Goal: Task Accomplishment & Management: Use online tool/utility

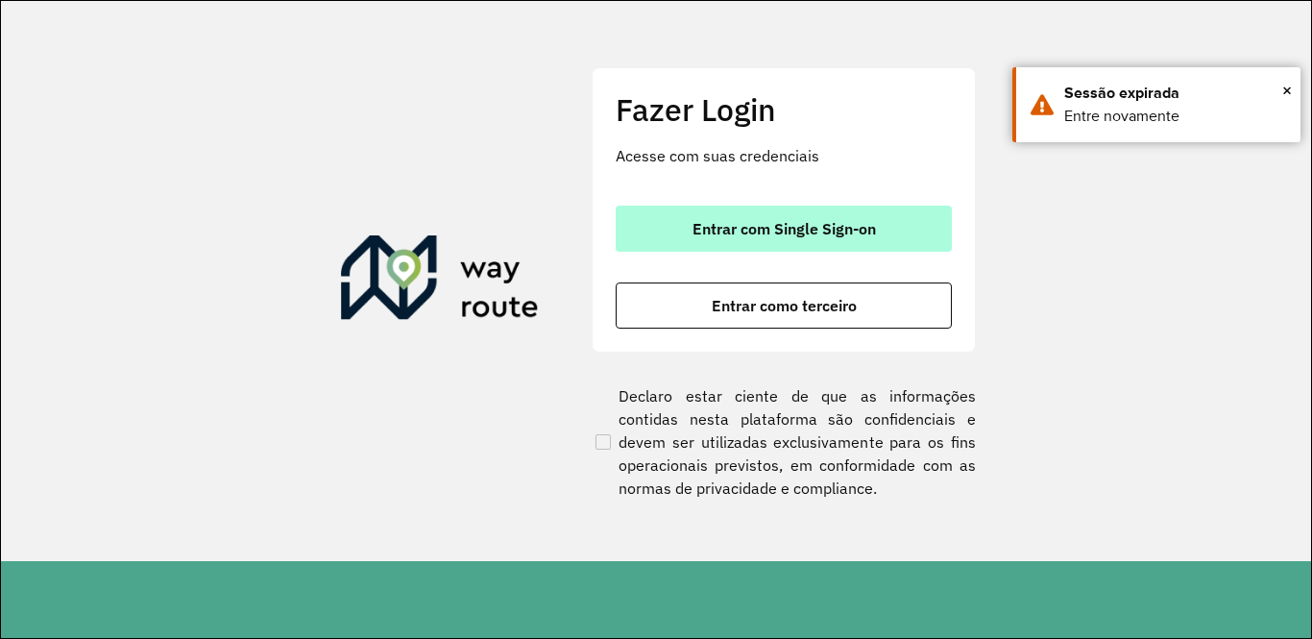
click at [749, 221] on span "Entrar com Single Sign-on" at bounding box center [784, 228] width 183 height 15
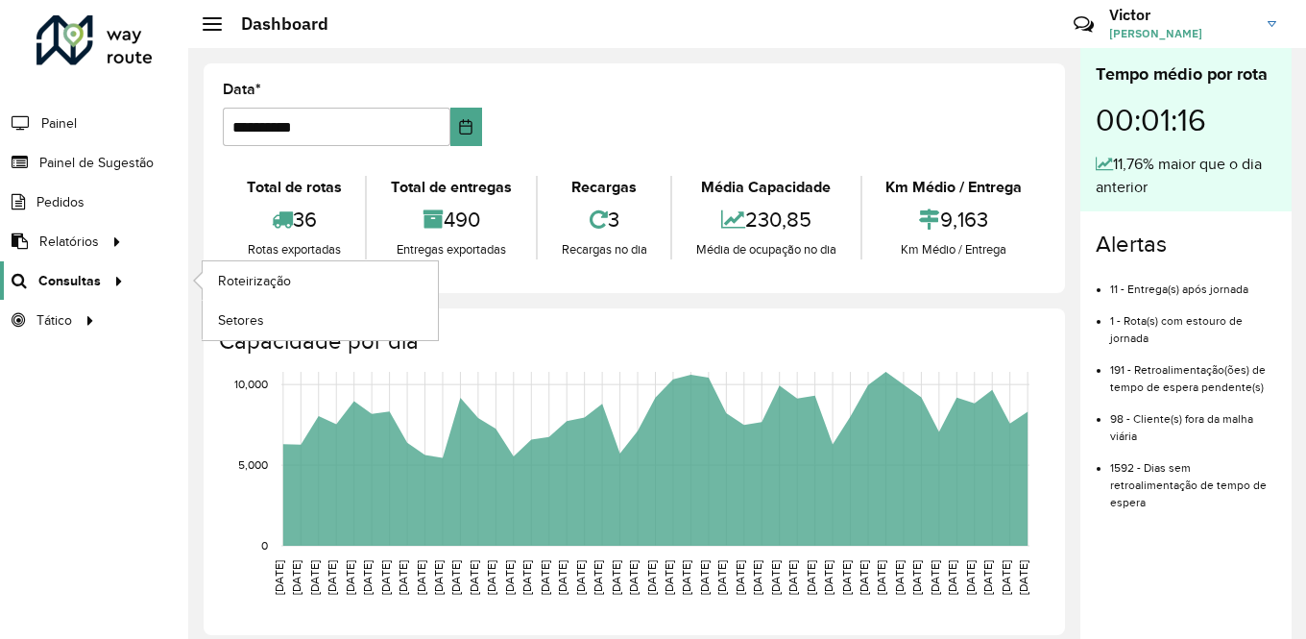
click at [30, 274] on icon at bounding box center [17, 281] width 35 height 16
click at [294, 272] on link "Roteirização" at bounding box center [320, 280] width 235 height 38
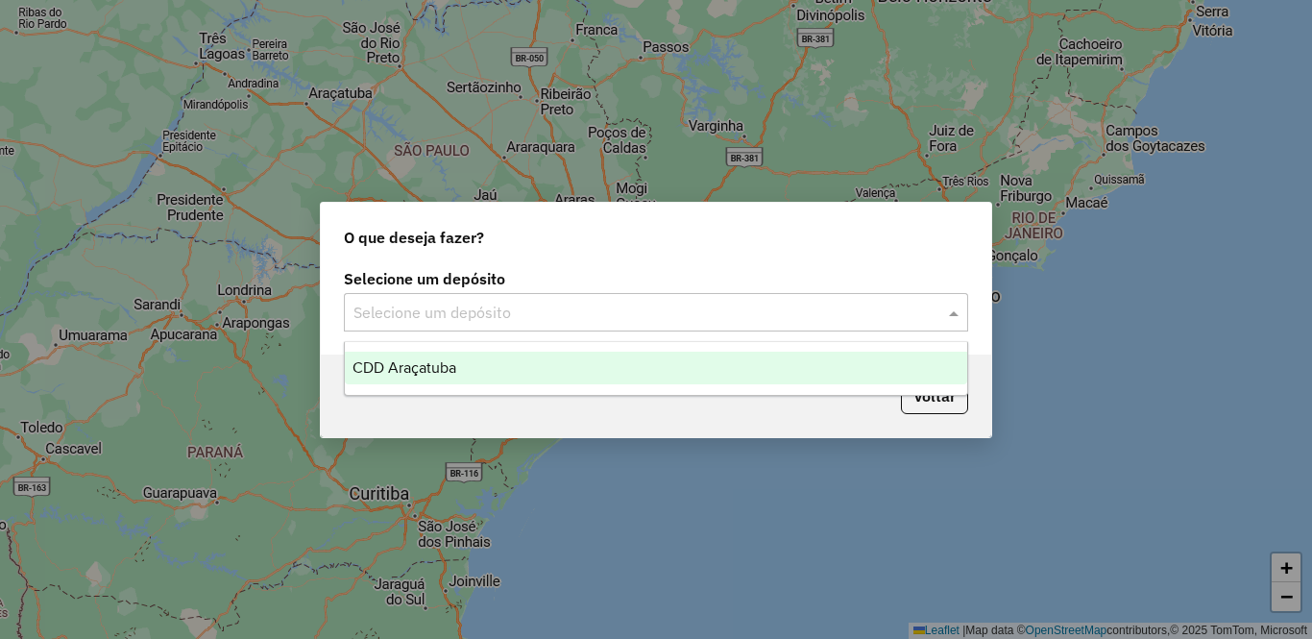
click at [626, 322] on input "text" at bounding box center [636, 313] width 567 height 23
click at [543, 372] on div "CDD Araçatuba" at bounding box center [656, 368] width 622 height 33
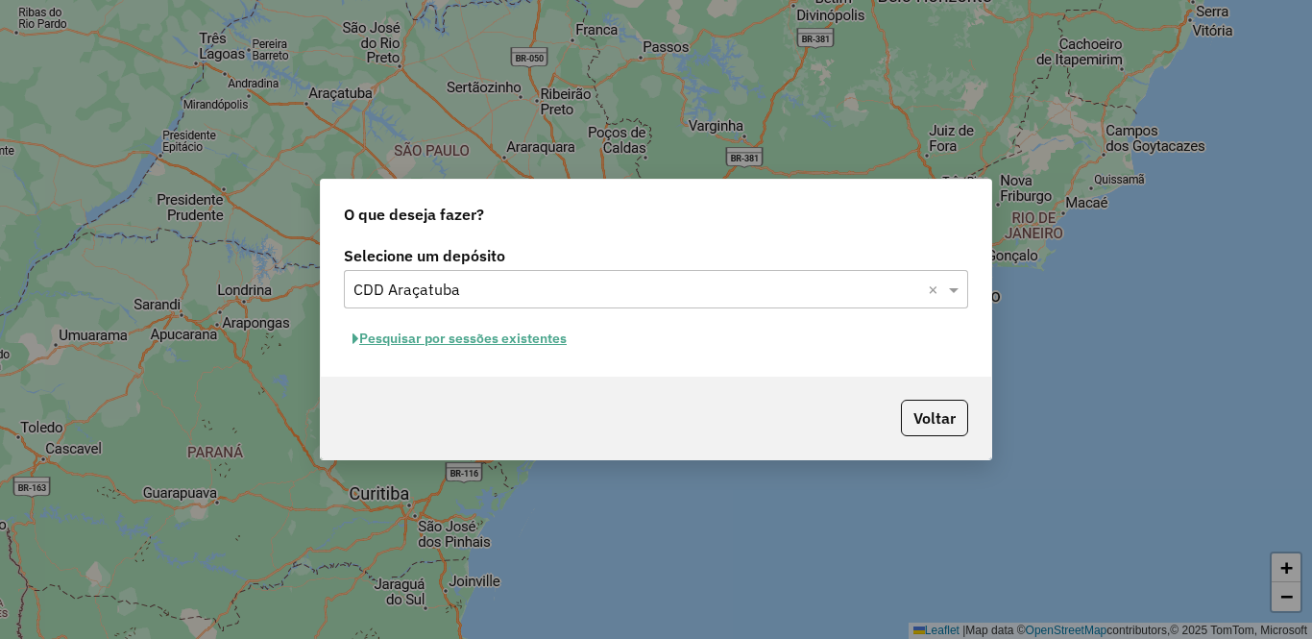
click at [483, 337] on button "Pesquisar por sessões existentes" at bounding box center [459, 339] width 231 height 30
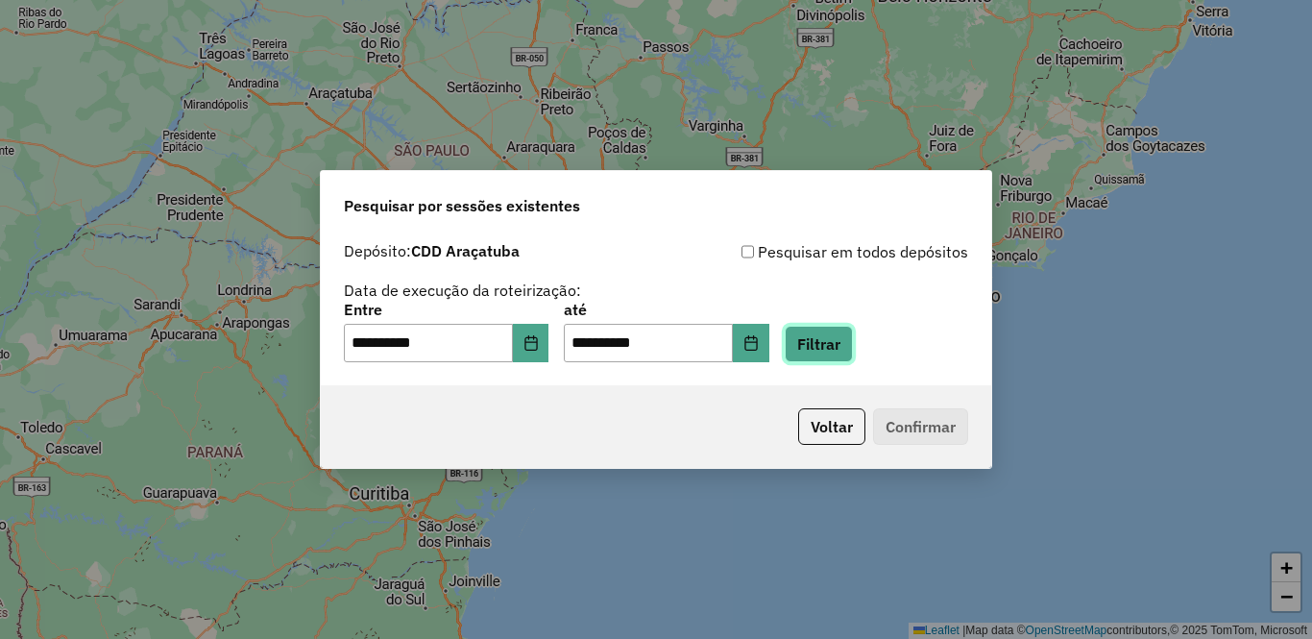
click at [853, 353] on button "Filtrar" at bounding box center [819, 344] width 68 height 36
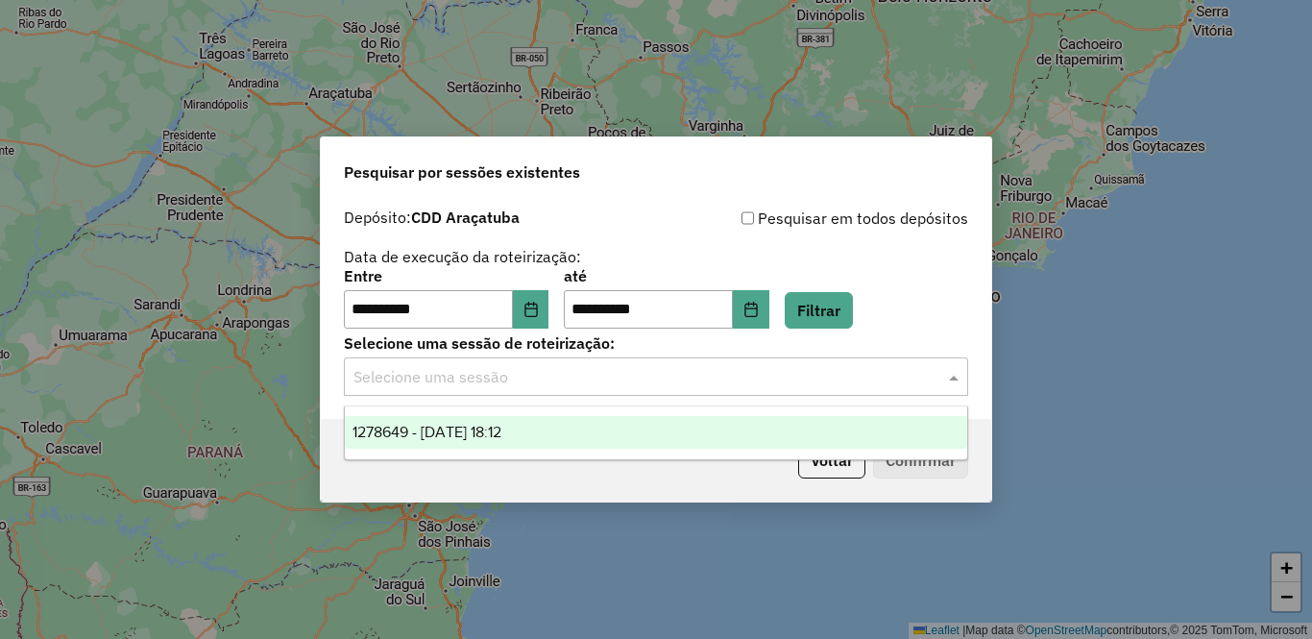
click at [562, 384] on input "text" at bounding box center [636, 377] width 567 height 23
click at [489, 429] on span "1278649 - 19/09/2025 18:12" at bounding box center [427, 432] width 149 height 16
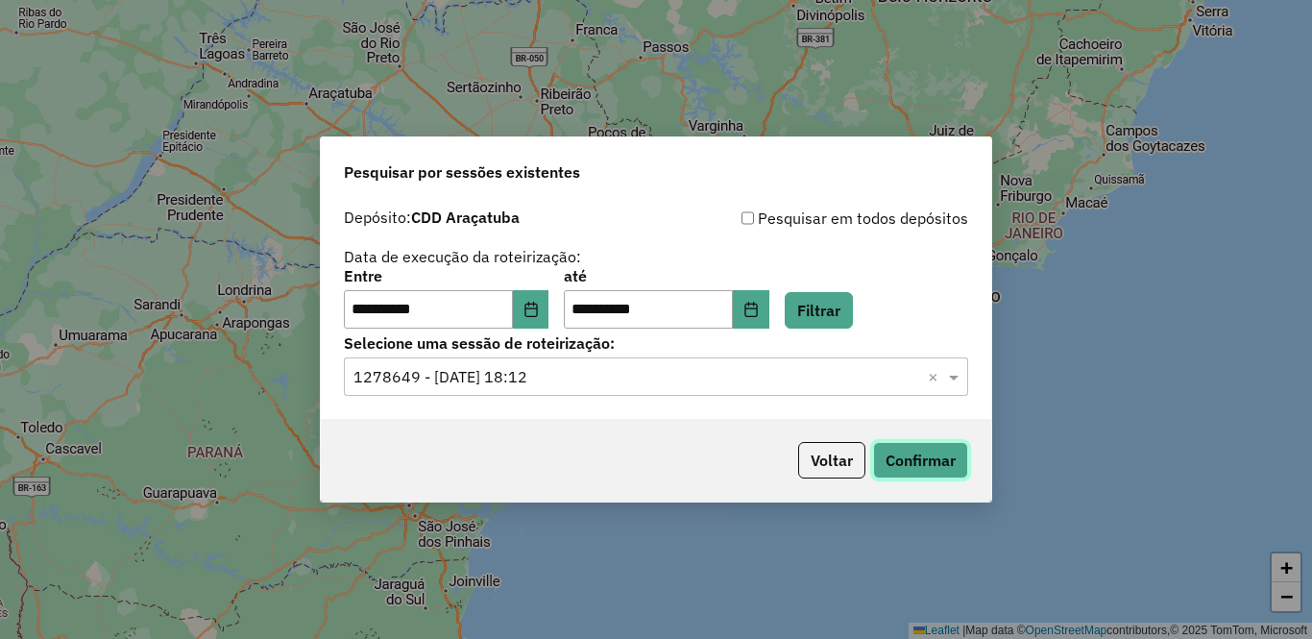
click at [918, 453] on button "Confirmar" at bounding box center [920, 460] width 95 height 36
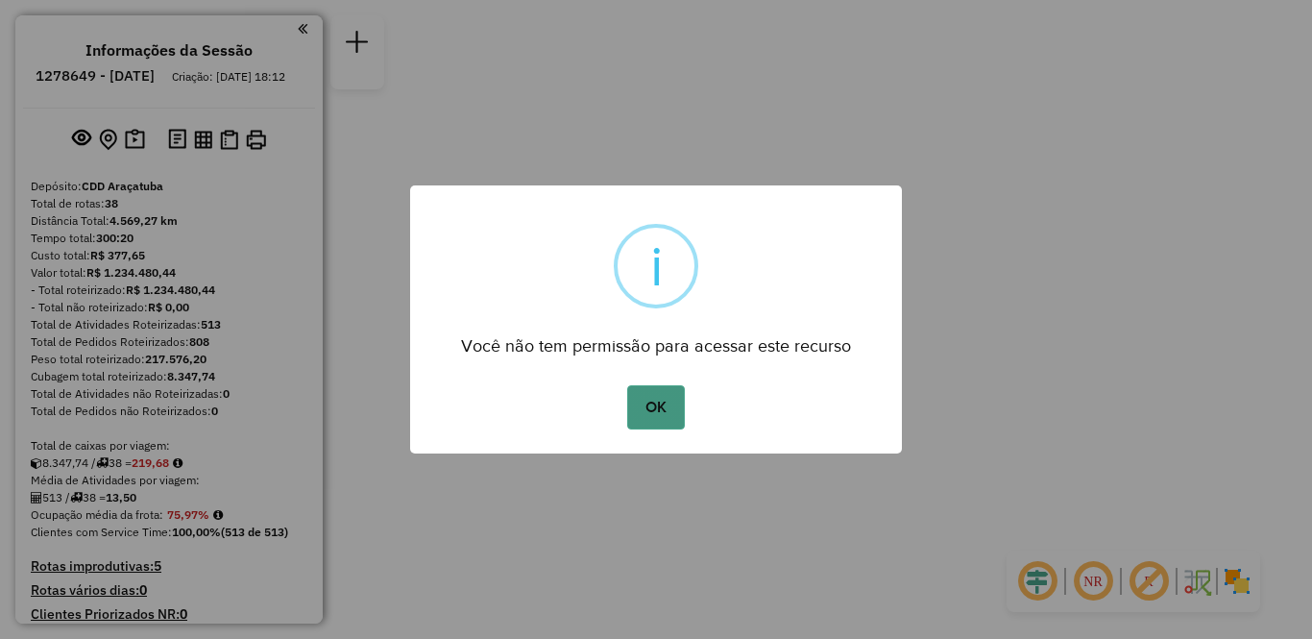
click at [668, 410] on button "OK" at bounding box center [655, 407] width 57 height 44
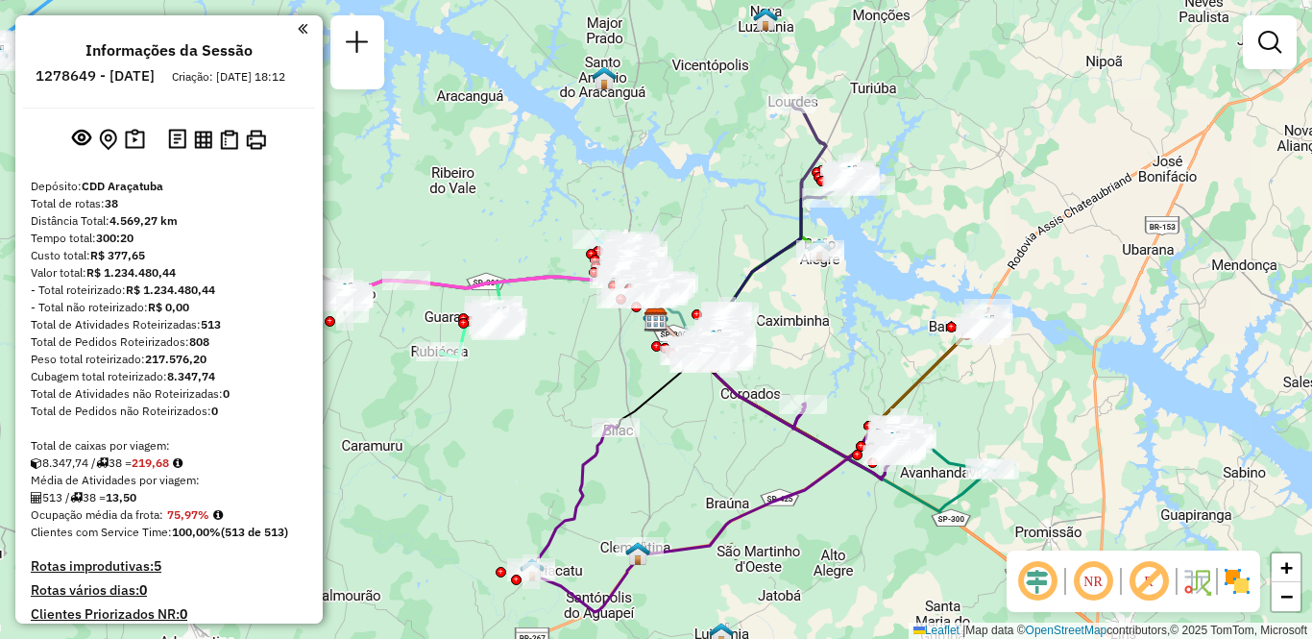
scroll to position [1631, 0]
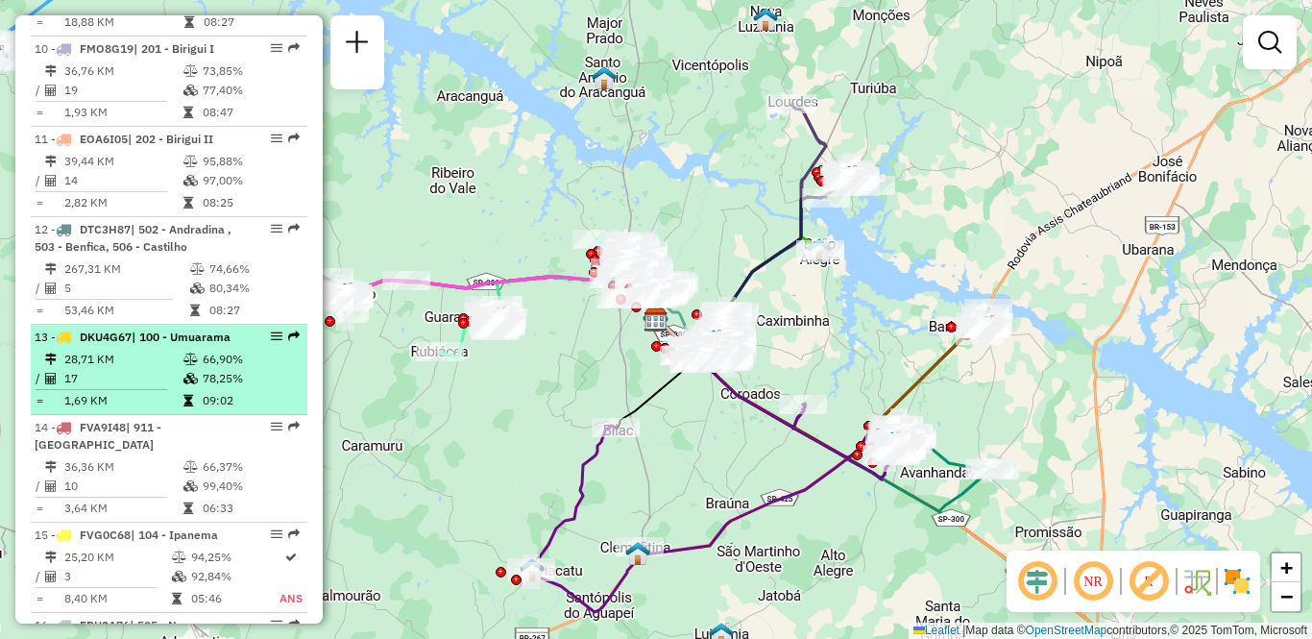
click at [114, 330] on div "13 - DKU4G67 | 100 - Umuarama" at bounding box center [137, 336] width 204 height 17
select select "**********"
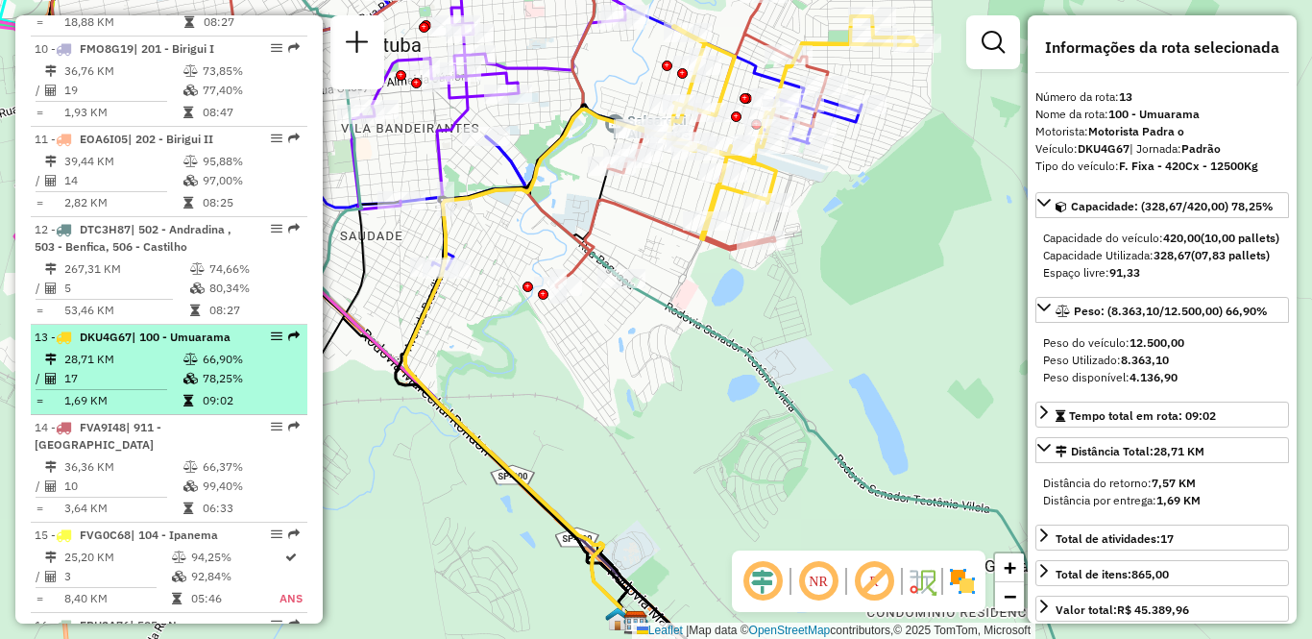
drag, startPoint x: 263, startPoint y: 315, endPoint x: 247, endPoint y: 342, distance: 31.5
click at [247, 342] on div "13 - DKU4G67 | 100 - Umuarama" at bounding box center [169, 336] width 269 height 17
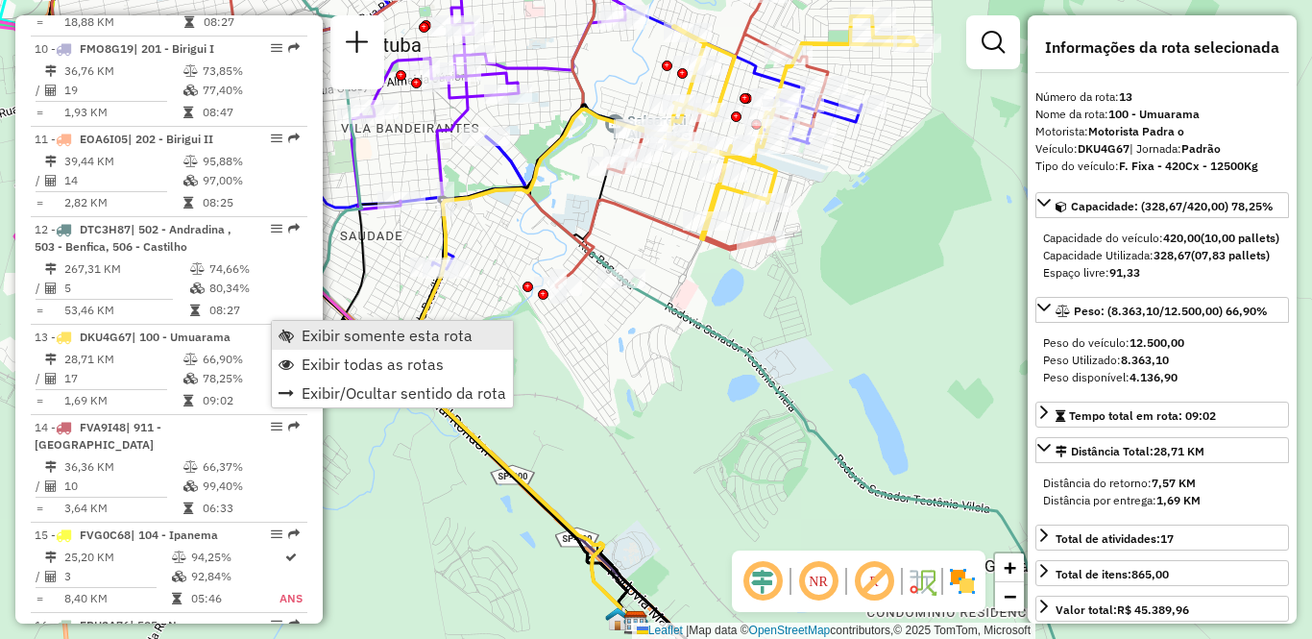
click at [311, 337] on span "Exibir somente esta rota" at bounding box center [387, 335] width 171 height 15
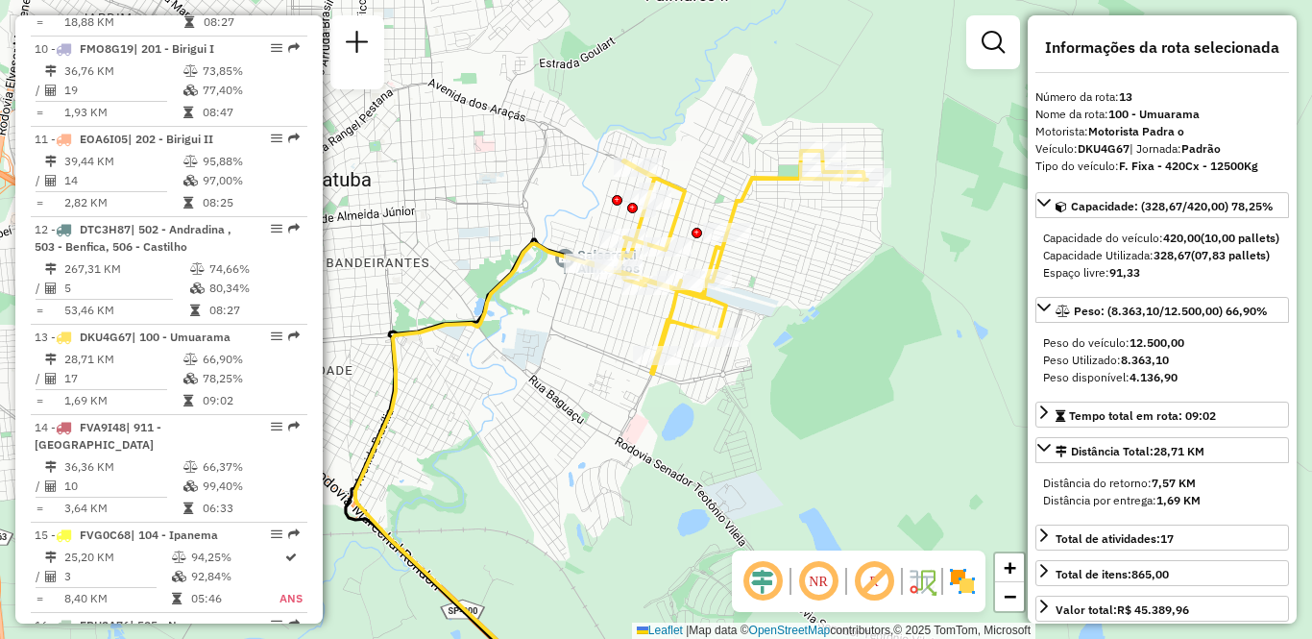
drag, startPoint x: 606, startPoint y: 307, endPoint x: 555, endPoint y: 445, distance: 146.5
click at [555, 445] on div "Janela de atendimento Grade de atendimento Capacidade Transportadoras Veículos …" at bounding box center [656, 319] width 1312 height 639
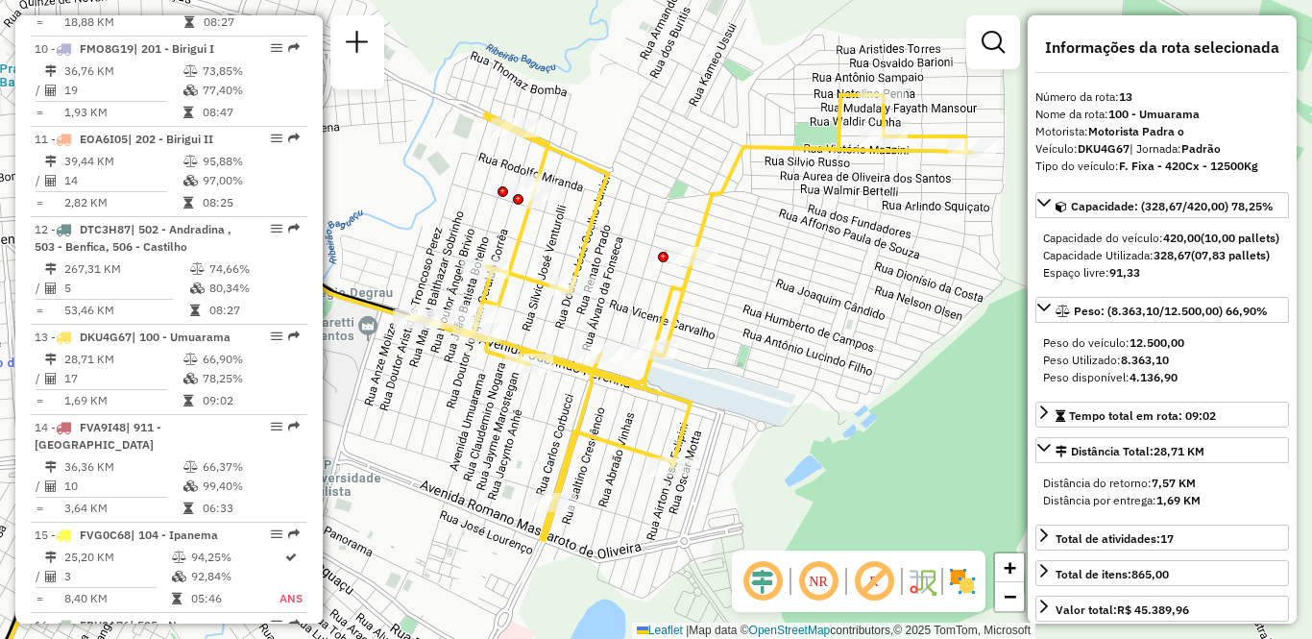
drag, startPoint x: 766, startPoint y: 308, endPoint x: 840, endPoint y: 365, distance: 93.2
click at [840, 365] on div "Janela de atendimento Grade de atendimento Capacidade Transportadoras Veículos …" at bounding box center [656, 319] width 1312 height 639
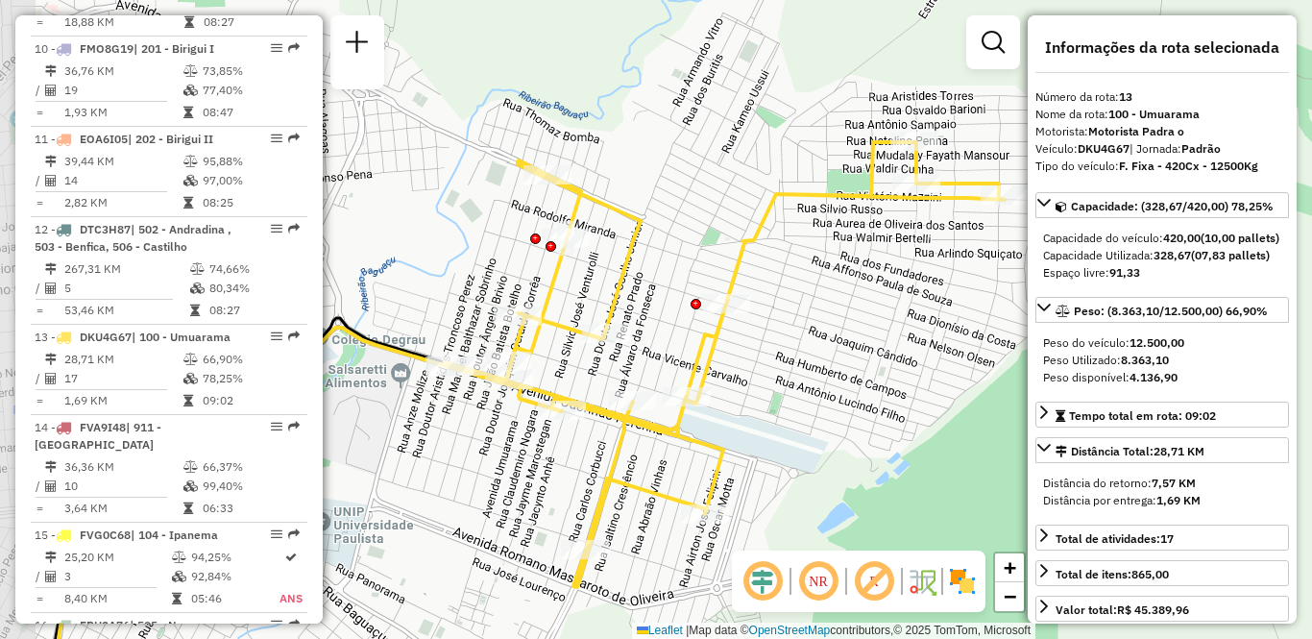
drag, startPoint x: 779, startPoint y: 434, endPoint x: 836, endPoint y: 409, distance: 61.9
click at [836, 409] on div "Janela de atendimento Grade de atendimento Capacidade Transportadoras Veículos …" at bounding box center [656, 319] width 1312 height 639
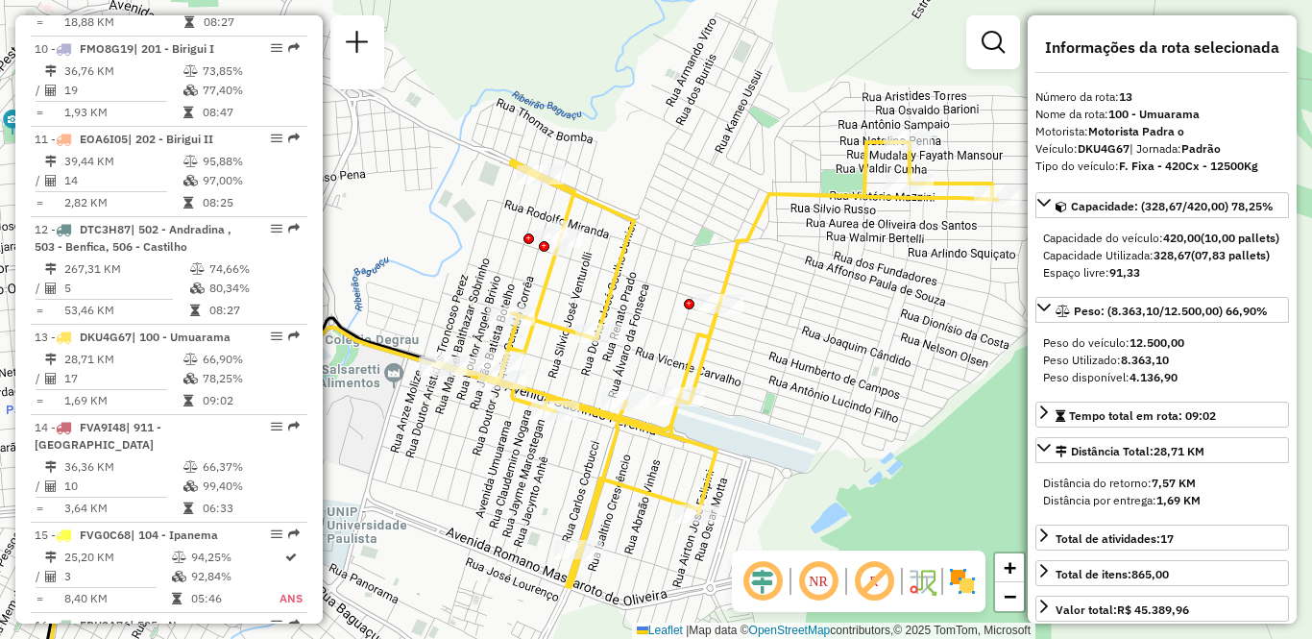
click at [829, 409] on div "Janela de atendimento Grade de atendimento Capacidade Transportadoras Veículos …" at bounding box center [656, 319] width 1312 height 639
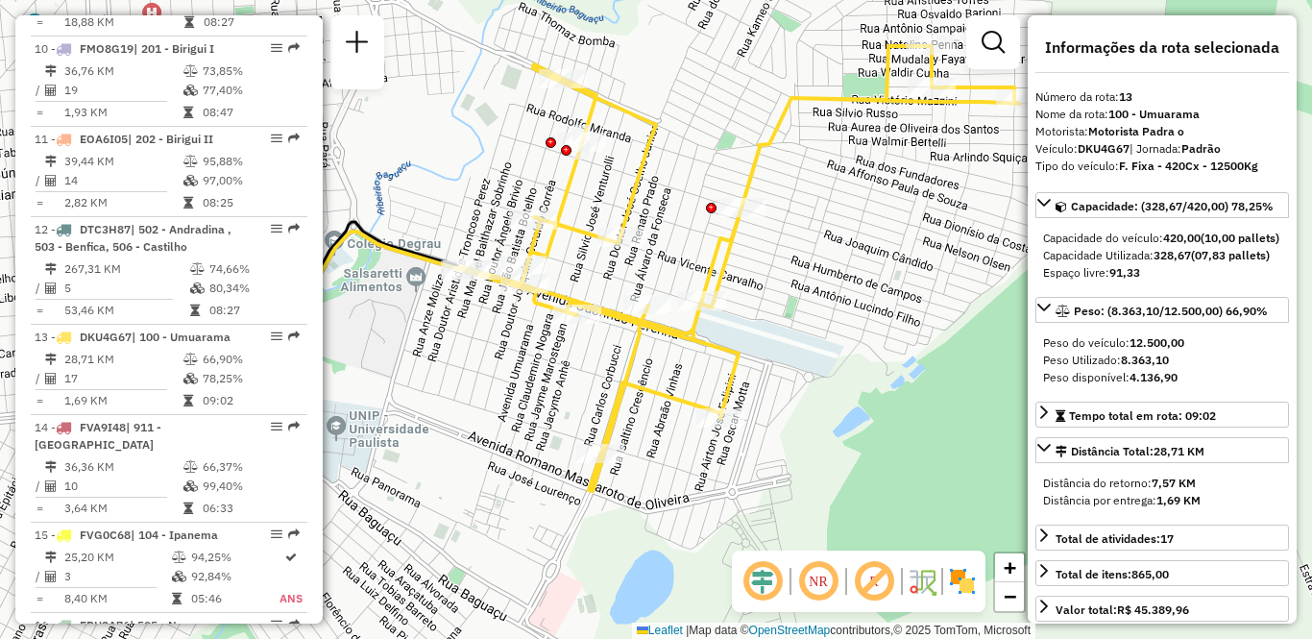
drag, startPoint x: 489, startPoint y: 509, endPoint x: 511, endPoint y: 413, distance: 98.6
click at [511, 413] on div "Janela de atendimento Grade de atendimento Capacidade Transportadoras Veículos …" at bounding box center [656, 319] width 1312 height 639
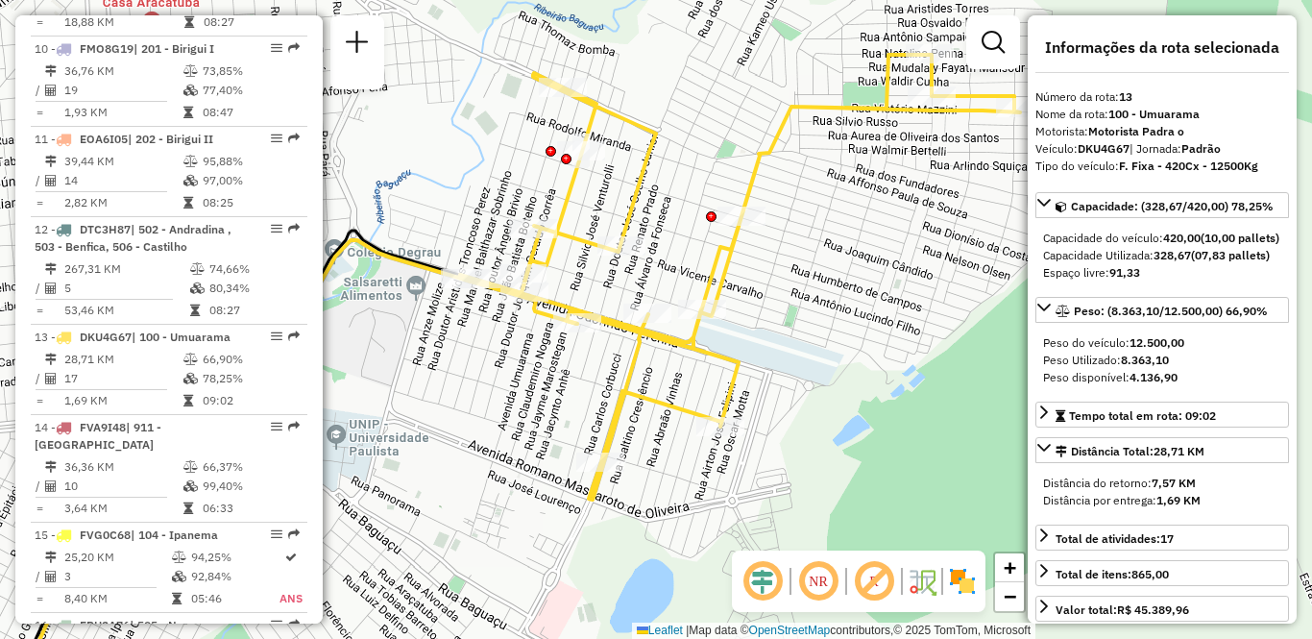
click at [370, 394] on div "Janela de atendimento Grade de atendimento Capacidade Transportadoras Veículos …" at bounding box center [656, 319] width 1312 height 639
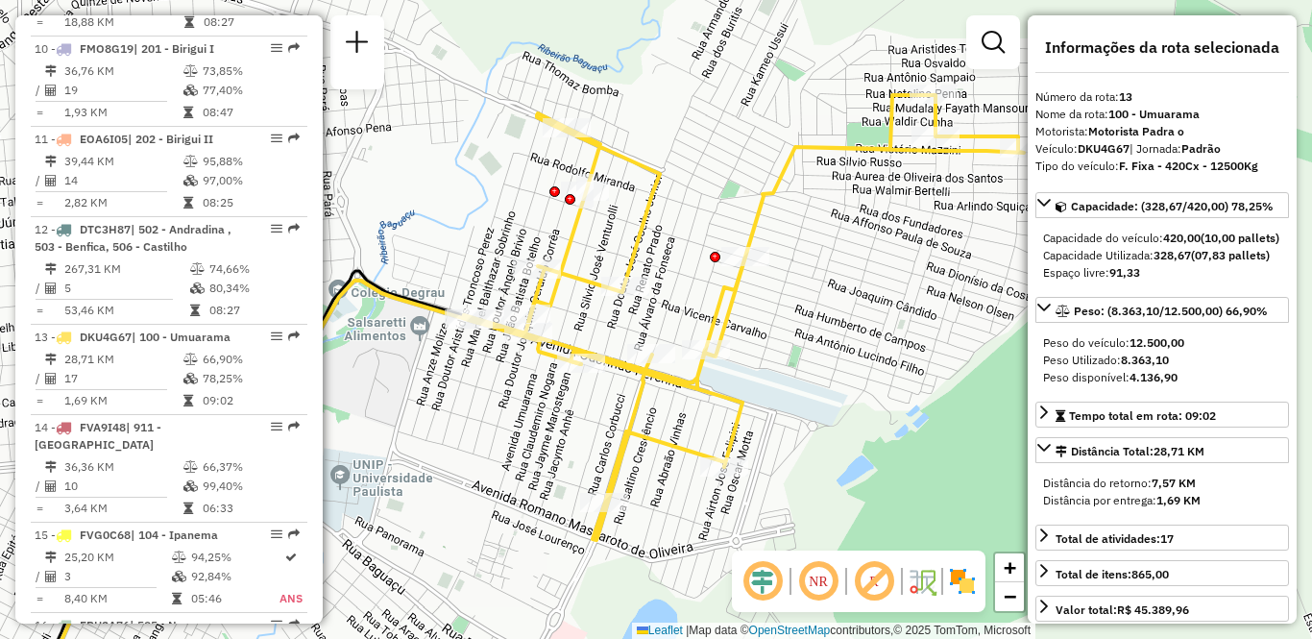
drag, startPoint x: 826, startPoint y: 359, endPoint x: 827, endPoint y: 378, distance: 19.2
click at [827, 378] on div "Janela de atendimento Grade de atendimento Capacidade Transportadoras Veículos …" at bounding box center [656, 319] width 1312 height 639
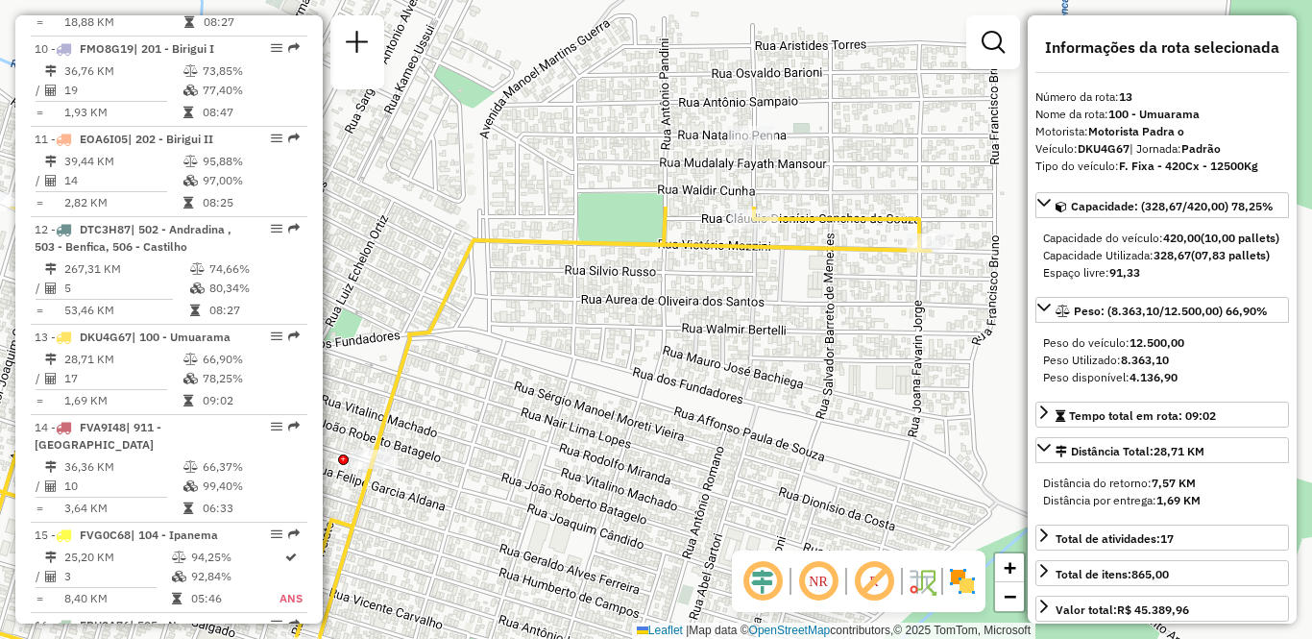
drag, startPoint x: 816, startPoint y: 242, endPoint x: 447, endPoint y: 505, distance: 453.9
click at [439, 512] on div "Janela de atendimento Grade de atendimento Capacidade Transportadoras Veículos …" at bounding box center [656, 319] width 1312 height 639
